Goal: Task Accomplishment & Management: Use online tool/utility

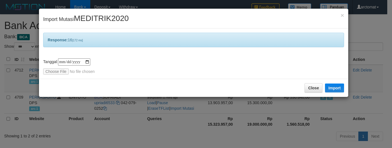
select select "***"
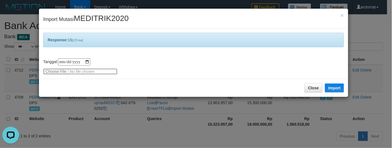
click at [78, 71] on input "file" at bounding box center [80, 72] width 74 height 6
click at [337, 88] on button "Import" at bounding box center [334, 88] width 19 height 9
click at [225, 13] on div "× Import Mutasi MEDITRIK2020" at bounding box center [193, 19] width 309 height 20
click at [86, 71] on input "file" at bounding box center [80, 72] width 74 height 6
click at [335, 85] on button "Import" at bounding box center [334, 88] width 19 height 9
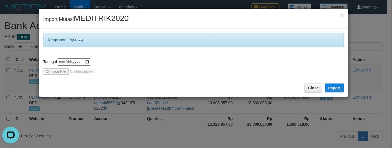
click at [253, 19] on div "× Import Mutasi MEDITRIK2020" at bounding box center [193, 19] width 309 height 20
click at [69, 70] on input "file" at bounding box center [80, 72] width 74 height 6
click at [329, 87] on button "Import" at bounding box center [334, 88] width 19 height 9
click at [231, 22] on div "× Import Mutasi MEDITRIK2020" at bounding box center [193, 19] width 309 height 20
click at [83, 69] on input "file" at bounding box center [80, 72] width 74 height 6
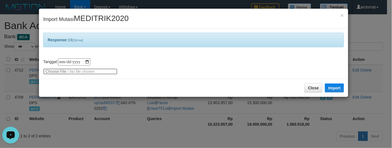
type input "**********"
click at [333, 88] on button "Import" at bounding box center [334, 88] width 19 height 9
drag, startPoint x: 270, startPoint y: 45, endPoint x: 117, endPoint y: 59, distance: 154.4
click at [270, 45] on div "Response: 20 [190 ms]" at bounding box center [193, 40] width 301 height 15
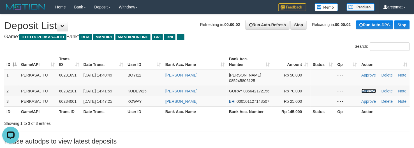
click at [371, 89] on link "Approve" at bounding box center [368, 91] width 15 height 4
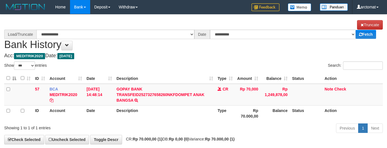
select select "***"
select select "****"
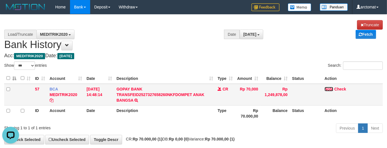
drag, startPoint x: 326, startPoint y: 87, endPoint x: 321, endPoint y: 87, distance: 5.0
click at [326, 87] on link "Note" at bounding box center [329, 89] width 9 height 4
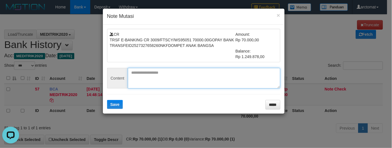
click at [200, 77] on textarea at bounding box center [204, 78] width 152 height 21
paste textarea "*******"
type textarea "*******"
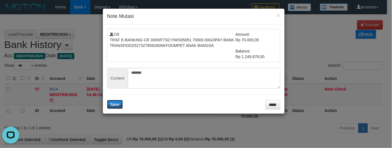
click at [107, 100] on button "Save" at bounding box center [115, 104] width 16 height 9
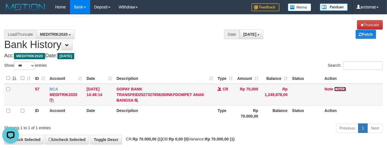
click at [341, 88] on link "Check" at bounding box center [341, 89] width 12 height 4
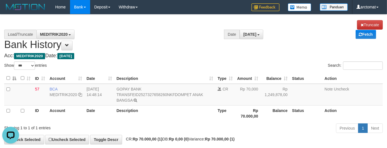
click at [294, 49] on h1 "**********" at bounding box center [193, 35] width 379 height 30
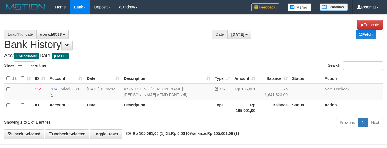
select select "***"
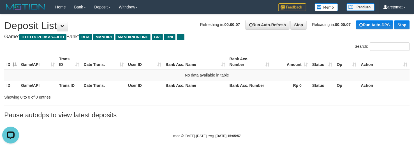
drag, startPoint x: 242, startPoint y: 136, endPoint x: 11, endPoint y: 19, distance: 259.1
click at [11, 19] on body "Toggle navigation Home Bank Account List Load By Website Group [ITOTO] PERKASAJ…" at bounding box center [207, 76] width 414 height 153
click at [9, 24] on h1 "Refreshing in: 00:00:07 Run Auto-Refresh Stop Reloading in: 00:00:07 Run Auto-D…" at bounding box center [206, 25] width 405 height 11
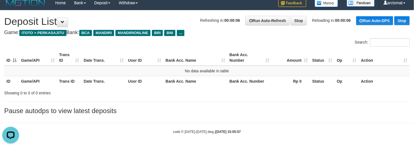
drag, startPoint x: 7, startPoint y: 25, endPoint x: 289, endPoint y: 148, distance: 307.3
click at [289, 148] on body "Toggle navigation Home Bank Account List Load By Website Group [ITOTO] PERKASAJ…" at bounding box center [207, 72] width 414 height 153
click at [251, 133] on div "code © 2012-2018 dwg | 2025/09/30 15:05:57" at bounding box center [207, 132] width 414 height 6
drag, startPoint x: 266, startPoint y: 135, endPoint x: 10, endPoint y: 23, distance: 279.3
click at [10, 23] on body "Toggle navigation Home Bank Account List Load By Website Group [ITOTO] PERKASAJ…" at bounding box center [207, 72] width 414 height 153
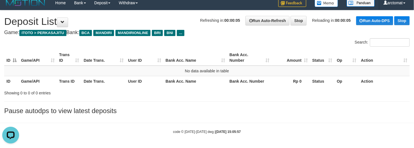
click at [10, 23] on h1 "Refreshing in: 00:00:05 Run Auto-Refresh Stop Reloading in: 00:00:05 Run Auto-D…" at bounding box center [206, 21] width 405 height 11
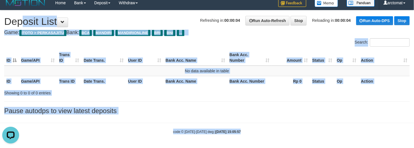
drag, startPoint x: 8, startPoint y: 22, endPoint x: 234, endPoint y: 131, distance: 251.1
click at [234, 131] on body "Toggle navigation Home Bank Account List Load By Website Group [ITOTO] PERKASAJ…" at bounding box center [207, 72] width 414 height 153
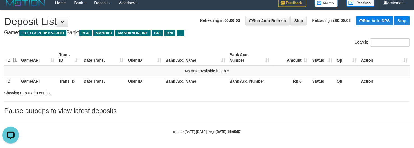
click at [249, 133] on div "code © 2012-2018 dwg | 2025/09/30 15:05:57" at bounding box center [207, 132] width 414 height 6
drag, startPoint x: 254, startPoint y: 132, endPoint x: -3, endPoint y: 21, distance: 279.8
click at [0, 21] on html "Toggle navigation Home Bank Account List Load By Website Group [ITOTO] PERKASAJ…" at bounding box center [207, 72] width 414 height 153
click at [2, 21] on div "**********" at bounding box center [207, 63] width 414 height 107
drag, startPoint x: 2, startPoint y: 18, endPoint x: 261, endPoint y: 131, distance: 282.8
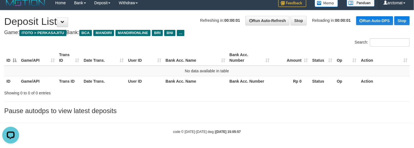
click at [261, 131] on body "Toggle navigation Home Bank Account List Load By Website Group [ITOTO] PERKASAJ…" at bounding box center [207, 72] width 414 height 153
click at [233, 130] on strong "2025/09/30 15:05:57" at bounding box center [227, 132] width 25 height 4
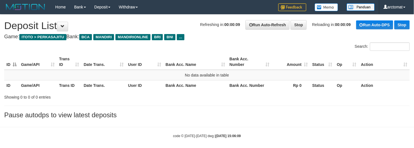
drag, startPoint x: 5, startPoint y: 24, endPoint x: 257, endPoint y: 132, distance: 274.0
click at [257, 132] on body "Toggle navigation Home Bank Account List Load By Website Group [ITOTO] PERKASAJ…" at bounding box center [207, 76] width 414 height 153
click at [245, 135] on div "code © 2012-2018 dwg | 2025/09/30 15:06:09" at bounding box center [207, 136] width 414 height 6
drag, startPoint x: 251, startPoint y: 135, endPoint x: 7, endPoint y: 25, distance: 267.6
click at [7, 25] on body "Toggle navigation Home Bank Account List Load By Website Group [ITOTO] PERKASAJ…" at bounding box center [207, 76] width 414 height 153
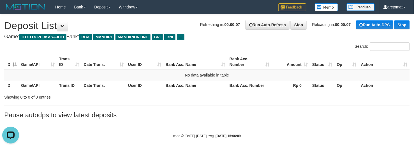
click at [7, 25] on h1 "Refreshing in: 00:00:07 Run Auto-Refresh Stop Reloading in: 00:00:07 Run Auto-D…" at bounding box center [206, 25] width 405 height 11
drag, startPoint x: 4, startPoint y: 25, endPoint x: 256, endPoint y: 138, distance: 275.3
click at [257, 139] on body "Toggle navigation Home Bank Account List Load By Website Group [ITOTO] PERKASAJ…" at bounding box center [207, 76] width 414 height 153
click at [243, 135] on div "code © 2012-2018 dwg | 2025/09/30 15:06:09" at bounding box center [207, 136] width 414 height 6
drag, startPoint x: 250, startPoint y: 136, endPoint x: 5, endPoint y: 27, distance: 268.4
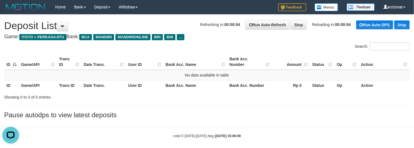
click at [5, 27] on body "Toggle navigation Home Bank Account List Load By Website Group [ITOTO] PERKASAJ…" at bounding box center [207, 76] width 414 height 153
click at [5, 27] on h1 "Refreshing in: 00:00:03 Run Auto-Refresh Stop Reloading in: 00:00:03 Run Auto-D…" at bounding box center [206, 25] width 405 height 11
drag, startPoint x: 4, startPoint y: 27, endPoint x: 254, endPoint y: 137, distance: 273.7
click at [254, 137] on body "Toggle navigation Home Bank Account List Load By Website Group [ITOTO] PERKASAJ…" at bounding box center [207, 76] width 414 height 153
click at [250, 136] on div "code © 2012-2018 dwg | 2025/09/30 15:06:09" at bounding box center [207, 136] width 414 height 6
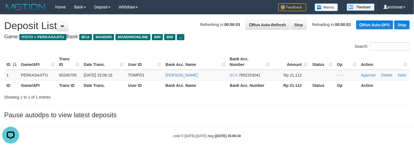
drag, startPoint x: 243, startPoint y: 136, endPoint x: 3, endPoint y: 24, distance: 265.0
click at [3, 24] on body "Toggle navigation Home Bank Account List Load By Website Group [ITOTO] PERKASAJ…" at bounding box center [207, 76] width 414 height 153
click at [3, 24] on div "**********" at bounding box center [207, 68] width 414 height 107
drag, startPoint x: 3, startPoint y: 22, endPoint x: 245, endPoint y: 136, distance: 268.1
click at [245, 136] on body "Toggle navigation Home Bank Account List Load By Website Group [ITOTO] PERKASAJ…" at bounding box center [207, 76] width 414 height 153
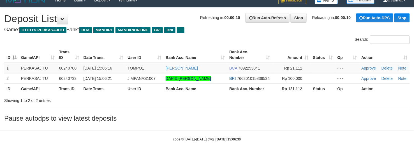
scroll to position [15, 0]
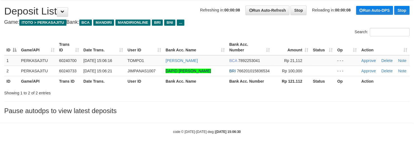
drag, startPoint x: 241, startPoint y: 133, endPoint x: 4, endPoint y: 11, distance: 266.3
click at [4, 11] on body "Toggle navigation Home Bank Account List Load By Website Group [ITOTO] PERKASAJ…" at bounding box center [207, 66] width 414 height 163
click at [4, 11] on h1 "Refreshing in: 00:00:08 Run Auto-Refresh Stop Reloading in: 00:00:08 Run Auto-D…" at bounding box center [206, 11] width 405 height 11
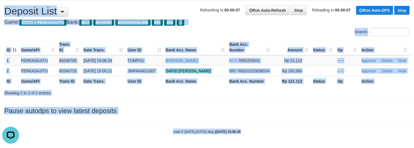
drag, startPoint x: 4, startPoint y: 11, endPoint x: 256, endPoint y: 137, distance: 281.9
click at [256, 137] on body "Toggle navigation Home Bank Account List Load By Website Group [ITOTO] PERKASAJ…" at bounding box center [207, 66] width 414 height 163
click at [230, 130] on strong "2025/09/30 15:06:30" at bounding box center [227, 132] width 25 height 4
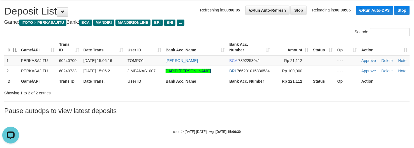
drag, startPoint x: 254, startPoint y: 131, endPoint x: 5, endPoint y: 13, distance: 275.5
click at [5, 13] on body "Toggle navigation Home Bank Account List Load By Website Group [ITOTO] PERKASAJ…" at bounding box center [207, 66] width 414 height 163
click at [5, 13] on h1 "Refreshing in: 00:00:05 Run Auto-Refresh Stop Reloading in: 00:00:05 Run Auto-D…" at bounding box center [206, 11] width 405 height 11
drag, startPoint x: 4, startPoint y: 9, endPoint x: 245, endPoint y: 131, distance: 270.4
click at [257, 135] on body "Toggle navigation Home Bank Account List Load By Website Group [ITOTO] PERKASAJ…" at bounding box center [207, 66] width 414 height 163
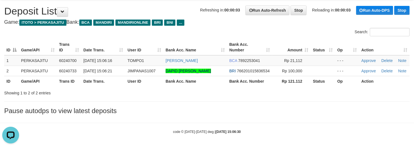
click at [245, 131] on div "code © 2012-2018 dwg | 2025/09/30 15:06:30" at bounding box center [207, 132] width 414 height 6
drag, startPoint x: 249, startPoint y: 131, endPoint x: 2, endPoint y: 10, distance: 275.0
click at [2, 10] on body "Toggle navigation Home Bank Account List Load By Website Group [ITOTO] PERKASAJ…" at bounding box center [207, 66] width 414 height 163
click at [4, 11] on h1 "Refreshing in: 00:00:02 Run Auto-Refresh Stop Reloading in: 00:00:02 Run Auto-D…" at bounding box center [206, 11] width 405 height 11
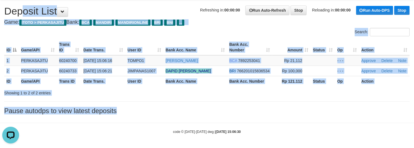
drag, startPoint x: 4, startPoint y: 6, endPoint x: 256, endPoint y: 120, distance: 276.9
click at [256, 120] on body "Toggle navigation Home Bank Account List Load By Website Group [ITOTO] PERKASAJ…" at bounding box center [207, 66] width 414 height 163
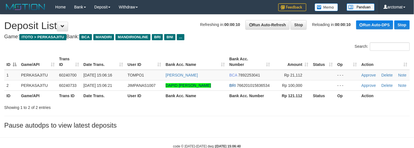
scroll to position [15, 0]
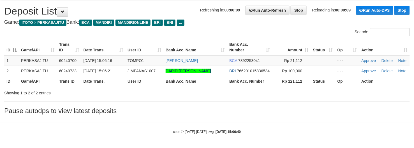
drag, startPoint x: 217, startPoint y: 124, endPoint x: 4, endPoint y: 9, distance: 241.8
click at [4, 9] on body "Toggle navigation Home Bank Account List Load By Website Group [ITOTO] PERKASAJ…" at bounding box center [207, 66] width 414 height 163
click at [4, 9] on h1 "Refreshing in: 00:00:09 Run Auto-Refresh Stop Reloading in: 00:00:09 Run Auto-D…" at bounding box center [206, 11] width 405 height 11
drag, startPoint x: 2, startPoint y: 7, endPoint x: 245, endPoint y: 131, distance: 273.0
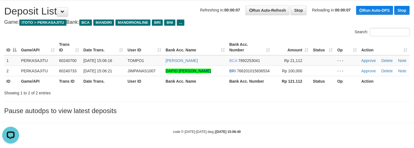
click at [252, 132] on body "Toggle navigation Home Bank Account List Load By Website Group [ITOTO] PERKASAJ…" at bounding box center [207, 66] width 414 height 163
click at [245, 131] on div "code © [DATE]-[DATE] dwg | [DATE] 15:06:40" at bounding box center [207, 132] width 414 height 6
drag, startPoint x: 250, startPoint y: 132, endPoint x: 4, endPoint y: 11, distance: 273.9
click at [4, 11] on body "Toggle navigation Home Bank Account List Load By Website Group [ITOTO] PERKASAJ…" at bounding box center [207, 66] width 414 height 163
click at [4, 11] on h1 "Refreshing in: 00:00:06 Run Auto-Refresh Stop Reloading in: 00:00:06 Run Auto-D…" at bounding box center [206, 11] width 405 height 11
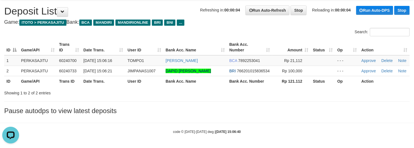
drag, startPoint x: 2, startPoint y: 6, endPoint x: 248, endPoint y: 132, distance: 276.5
click at [248, 132] on body "Toggle navigation Home Bank Account List Load By Website Group [ITOTO] PERKASAJ…" at bounding box center [207, 66] width 414 height 163
click at [245, 132] on div "code © 2012-2018 dwg | 2025/09/30 15:06:40" at bounding box center [207, 132] width 414 height 6
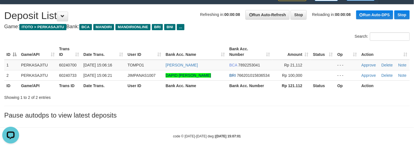
drag, startPoint x: 240, startPoint y: 135, endPoint x: 7, endPoint y: 15, distance: 262.3
click at [7, 15] on body "Toggle navigation Home Bank Account List Load By Website Group [ITOTO] PERKASAJ…" at bounding box center [207, 71] width 414 height 163
click at [7, 15] on h1 "Refreshing in: 00:00:08 Run Auto-Refresh Stop Reloading in: 00:00:08 Run Auto-D…" at bounding box center [206, 15] width 405 height 11
drag, startPoint x: 6, startPoint y: 13, endPoint x: 242, endPoint y: 134, distance: 265.1
click at [242, 134] on body "Toggle navigation Home Bank Account List Load By Website Group [ITOTO] PERKASAJ…" at bounding box center [207, 71] width 414 height 163
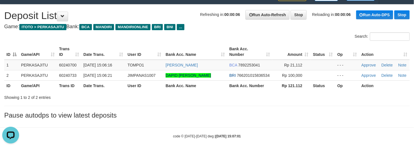
click at [241, 135] on strong "2025/09/30 15:07:01" at bounding box center [227, 137] width 25 height 4
drag, startPoint x: 245, startPoint y: 136, endPoint x: 4, endPoint y: 12, distance: 271.8
click at [4, 12] on body "Toggle navigation Home Bank Account List Load By Website Group [ITOTO] PERKASAJ…" at bounding box center [207, 71] width 414 height 163
click at [4, 12] on h1 "Refreshing in: 00:00:04 Run Auto-Refresh Stop Reloading in: 00:00:04 Run Auto-D…" at bounding box center [206, 15] width 405 height 11
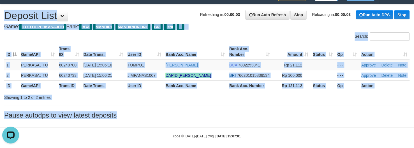
drag, startPoint x: 4, startPoint y: 11, endPoint x: 236, endPoint y: 136, distance: 263.6
click at [233, 136] on body "Toggle navigation Home Bank Account List Load By Website Group [ITOTO] PERKASAJ…" at bounding box center [207, 71] width 414 height 163
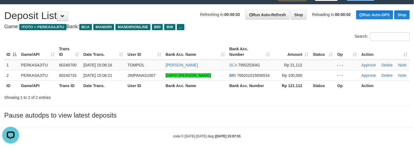
click at [242, 136] on div "code © 2012-2018 dwg | 2025/09/30 15:07:01" at bounding box center [207, 137] width 414 height 6
drag, startPoint x: 248, startPoint y: 136, endPoint x: 6, endPoint y: 13, distance: 272.1
click at [6, 13] on body "Toggle navigation Home Bank Account List Load By Website Group [ITOTO] PERKASAJ…" at bounding box center [207, 71] width 414 height 163
click at [6, 13] on h1 "Refreshing in: 00:00:01 Run Auto-Refresh Stop Reloading in: 00:00:01 Run Auto-D…" at bounding box center [206, 15] width 405 height 11
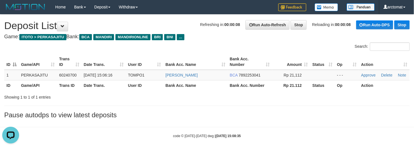
drag, startPoint x: 247, startPoint y: 138, endPoint x: 9, endPoint y: 25, distance: 263.3
click at [9, 25] on body "Toggle navigation Home Bank Account List Load By Website Group [ITOTO] PERKASAJ…" at bounding box center [207, 76] width 414 height 153
click at [9, 25] on h1 "Refreshing in: 00:00:08 Run Auto-Refresh Stop Reloading in: 00:00:08 Run Auto-D…" at bounding box center [206, 25] width 405 height 11
drag, startPoint x: 6, startPoint y: 24, endPoint x: 249, endPoint y: 127, distance: 264.5
click at [283, 122] on body "Toggle navigation Home Bank Account List Load By Website Group [ITOTO] PERKASAJ…" at bounding box center [207, 76] width 414 height 153
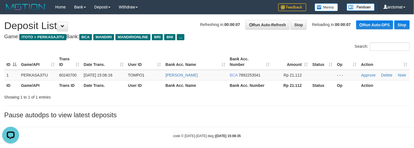
click at [245, 127] on hr at bounding box center [207, 127] width 414 height 0
drag, startPoint x: 223, startPoint y: 130, endPoint x: 17, endPoint y: 26, distance: 230.5
click at [17, 26] on body "Toggle navigation Home Bank Account List Load By Website Group [ITOTO] PERKASAJ…" at bounding box center [207, 76] width 414 height 153
click at [17, 26] on h1 "Refreshing in: 00:00:05 Run Auto-Refresh Stop Reloading in: 00:00:05 Run Auto-D…" at bounding box center [206, 25] width 405 height 11
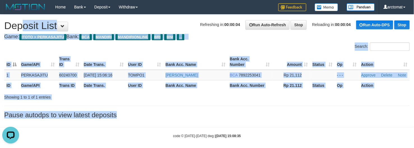
drag, startPoint x: 7, startPoint y: 26, endPoint x: 238, endPoint y: 124, distance: 250.9
click at [238, 124] on body "Toggle navigation Home Bank Account List Load By Website Group [ITOTO] PERKASAJ…" at bounding box center [207, 76] width 414 height 153
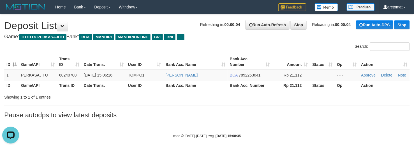
click at [240, 131] on body "Toggle navigation Home Bank Account List Load By Website Group [ITOTO] PERKASAJ…" at bounding box center [207, 76] width 414 height 153
drag, startPoint x: 184, startPoint y: 116, endPoint x: 6, endPoint y: 23, distance: 200.3
click at [6, 23] on body "Toggle navigation Home Bank Account List Load By Website Group [ITOTO] PERKASAJ…" at bounding box center [207, 76] width 414 height 153
click at [6, 23] on h1 "Refreshing in: 00:00:02 Run Auto-Refresh Stop Reloading in: 00:00:02 Run Auto-D…" at bounding box center [206, 25] width 405 height 11
drag, startPoint x: 4, startPoint y: 23, endPoint x: 265, endPoint y: 132, distance: 283.3
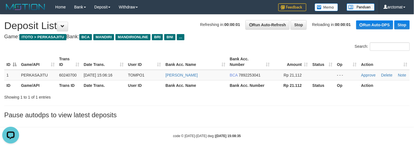
click at [267, 132] on body "Toggle navigation Home Bank Account List Load By Website Group [ITOTO] PERKASAJ…" at bounding box center [207, 76] width 414 height 153
click at [244, 133] on div "code © 2012-2018 dwg | 2025/09/30 15:08:35" at bounding box center [207, 136] width 414 height 6
drag, startPoint x: 6, startPoint y: 24, endPoint x: 282, endPoint y: 139, distance: 298.2
click at [282, 139] on body "Toggle navigation Home Bank Account List Load By Website Group [ITOTO] PERKASAJ…" at bounding box center [207, 76] width 414 height 153
click at [239, 134] on strong "2025/09/30 15:08:46" at bounding box center [227, 136] width 25 height 4
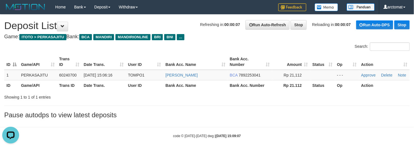
drag, startPoint x: 247, startPoint y: 136, endPoint x: 6, endPoint y: 24, distance: 265.9
click at [6, 24] on body "Toggle navigation Home Bank Account List Load By Website Group [ITOTO] PERKASAJ…" at bounding box center [207, 76] width 414 height 153
click at [6, 24] on h1 "Refreshing in: 00:00:06 Run Auto-Refresh Stop Reloading in: 00:00:06 Run Auto-D…" at bounding box center [206, 25] width 405 height 11
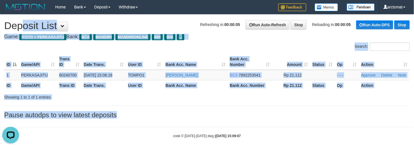
drag, startPoint x: 6, startPoint y: 24, endPoint x: 273, endPoint y: 125, distance: 285.4
click at [273, 125] on body "Toggle navigation Home Bank Account List Load By Website Group [ITOTO] PERKASAJ…" at bounding box center [207, 76] width 414 height 153
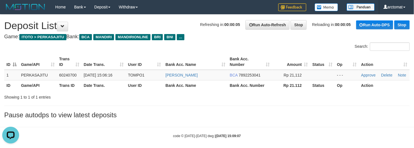
click at [240, 131] on body "Toggle navigation Home Bank Account List Load By Website Group [ITOTO] PERKASAJ…" at bounding box center [207, 76] width 414 height 153
drag, startPoint x: 241, startPoint y: 135, endPoint x: 3, endPoint y: 27, distance: 260.9
click at [3, 27] on body "Toggle navigation Home Bank Account List Load By Website Group [ITOTO] PERKASAJ…" at bounding box center [207, 76] width 414 height 153
click at [3, 27] on div "**********" at bounding box center [207, 68] width 414 height 107
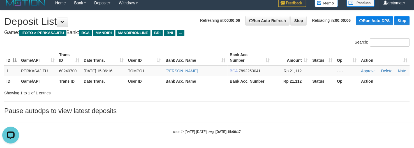
drag, startPoint x: 4, startPoint y: 24, endPoint x: 276, endPoint y: 145, distance: 297.5
click at [276, 145] on body "Toggle navigation Home Bank Account List Load By Website Group [ITOTO] PERKASAJ…" at bounding box center [207, 72] width 414 height 153
click at [242, 131] on div "code © 2012-2018 dwg | 2025/09/30 15:09:17" at bounding box center [207, 132] width 414 height 6
drag, startPoint x: 262, startPoint y: 133, endPoint x: 11, endPoint y: 23, distance: 274.1
click at [11, 23] on body "Toggle navigation Home Bank Account List Load By Website Group [ITOTO] PERKASAJ…" at bounding box center [207, 72] width 414 height 153
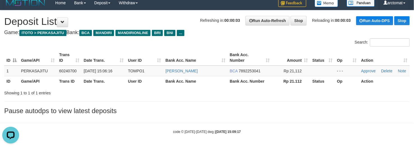
click at [4, 22] on h1 "Refreshing in: 00:00:03 Run Auto-Refresh Stop Reloading in: 00:00:03 Run Auto-D…" at bounding box center [206, 21] width 405 height 11
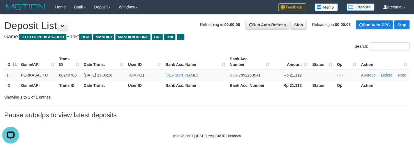
drag, startPoint x: 6, startPoint y: 26, endPoint x: 246, endPoint y: 138, distance: 264.8
click at [246, 138] on body "Toggle navigation Home Bank Account List Load By Website Group [ITOTO] PERKASAJ…" at bounding box center [207, 76] width 414 height 153
click at [246, 138] on div "code © 2012-2018 dwg | 2025/09/30 15:09:28" at bounding box center [207, 136] width 414 height 6
drag, startPoint x: 236, startPoint y: 133, endPoint x: 169, endPoint y: 109, distance: 71.2
click at [169, 109] on body "Toggle navigation Home Bank Account List Load By Website Group [ITOTO] PERKASAJ…" at bounding box center [207, 76] width 414 height 153
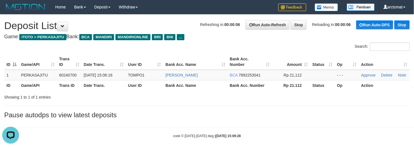
click at [219, 136] on strong "2025/09/30 15:09:28" at bounding box center [227, 136] width 25 height 4
drag, startPoint x: 240, startPoint y: 136, endPoint x: 11, endPoint y: 25, distance: 254.7
click at [11, 25] on body "Toggle navigation Home Bank Account List Load By Website Group [ITOTO] PERKASAJ…" at bounding box center [207, 76] width 414 height 153
click at [11, 25] on h1 "Refreshing in: 00:00:05 Run Auto-Refresh Stop Reloading in: 00:00:05 Run Auto-D…" at bounding box center [206, 25] width 405 height 11
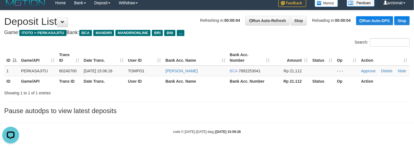
drag, startPoint x: 3, startPoint y: 25, endPoint x: 294, endPoint y: 155, distance: 319.1
click at [294, 148] on html "Toggle navigation Home Bank Account List Load By Website Group [ITOTO] PERKASAJ…" at bounding box center [207, 72] width 414 height 153
click at [253, 139] on body "Toggle navigation Home Bank Account List Load By Website Group [ITOTO] PERKASAJ…" at bounding box center [207, 72] width 414 height 153
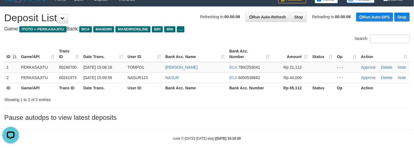
scroll to position [10, 0]
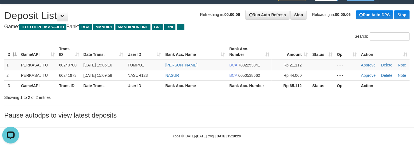
drag, startPoint x: 244, startPoint y: 136, endPoint x: 8, endPoint y: 15, distance: 265.6
click at [8, 15] on body "Toggle navigation Home Bank Account List Load By Website Group [ITOTO] PERKASAJ…" at bounding box center [207, 71] width 414 height 163
click at [8, 15] on h1 "Refreshing in: 00:00:06 Run Auto-Refresh Stop Reloading in: 00:00:06 Run Auto-D…" at bounding box center [206, 15] width 405 height 11
drag, startPoint x: 6, startPoint y: 15, endPoint x: 247, endPoint y: 136, distance: 269.4
click at [247, 136] on body "Toggle navigation Home Bank Account List Load By Website Group [ITOTO] PERKASAJ…" at bounding box center [207, 71] width 414 height 163
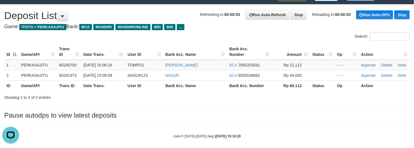
click at [247, 136] on div "code © 2012-2018 dwg | 2025/09/30 15:10:20" at bounding box center [207, 137] width 414 height 6
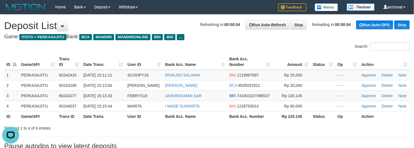
drag, startPoint x: 150, startPoint y: 123, endPoint x: 125, endPoint y: 39, distance: 88.1
click at [150, 124] on div "Showing 1 to 4 of 4 entries" at bounding box center [86, 128] width 164 height 8
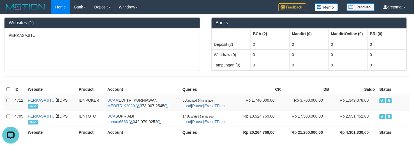
click at [43, 77] on hr at bounding box center [206, 77] width 405 height 0
click at [46, 63] on div "PERKASAJITU" at bounding box center [101, 50] width 195 height 42
